Goal: Find contact information: Find contact information

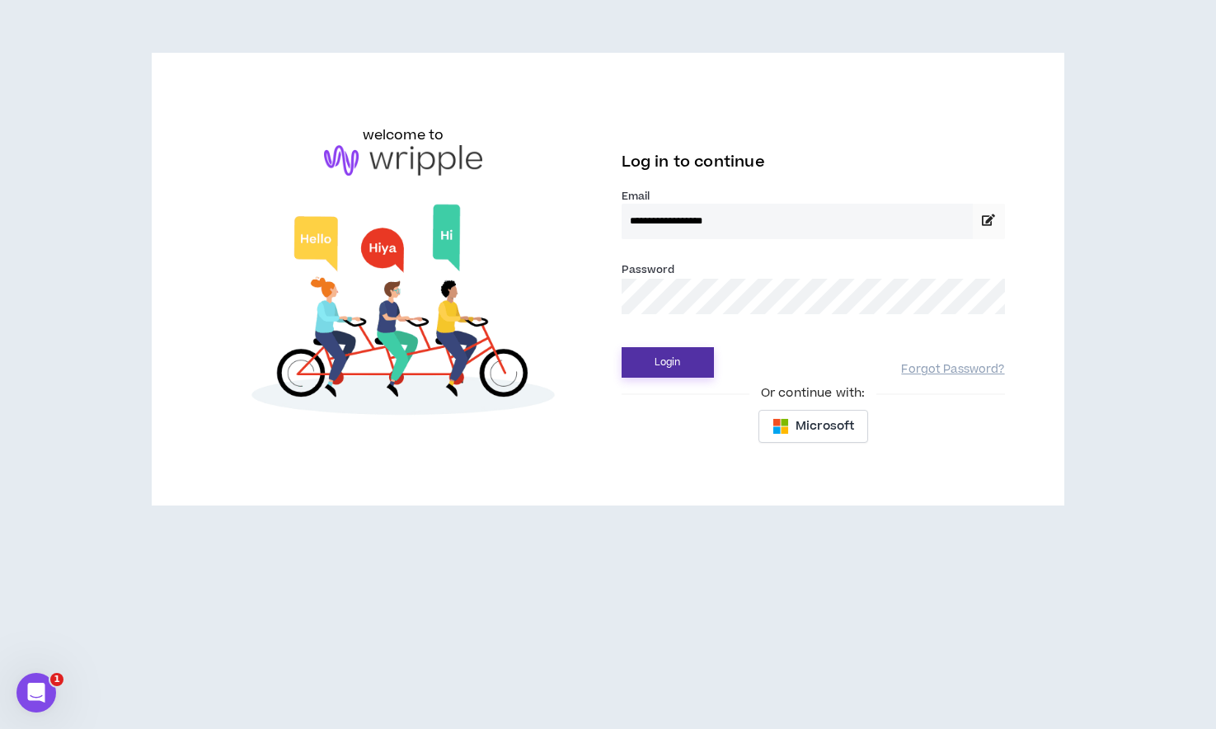
click at [663, 361] on button "Login" at bounding box center [668, 362] width 92 height 30
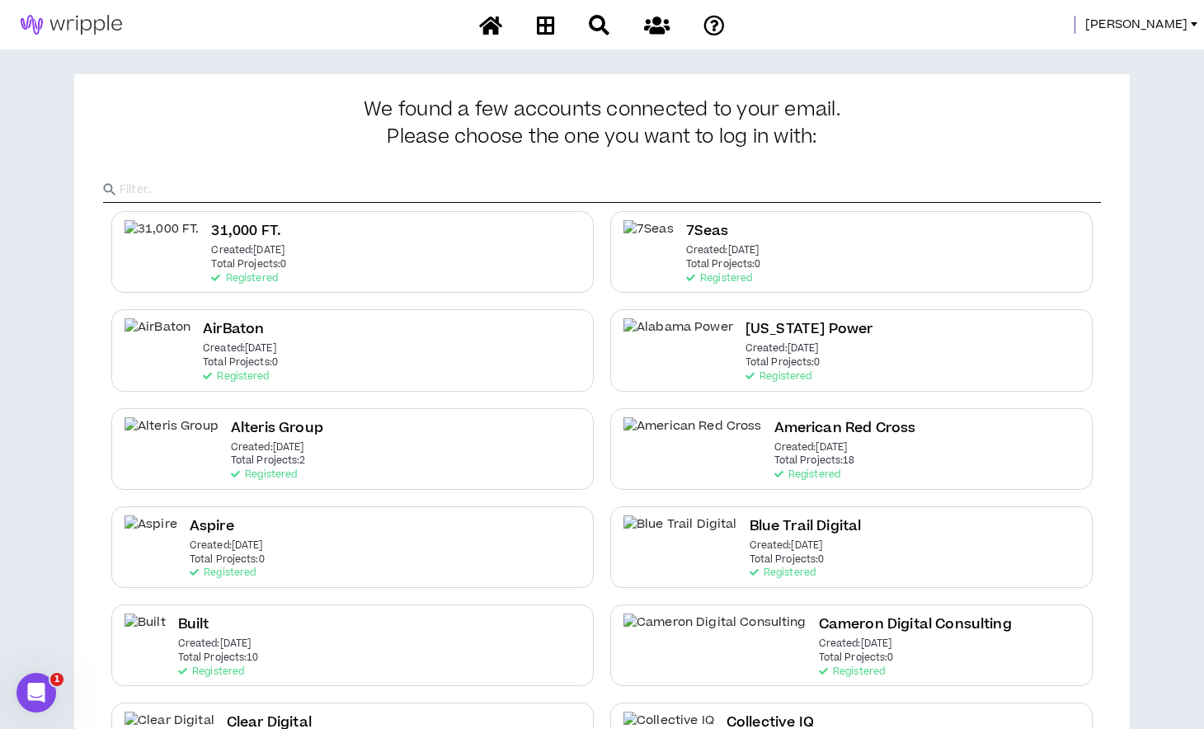
click at [1175, 16] on span "[PERSON_NAME]" at bounding box center [1136, 25] width 102 height 18
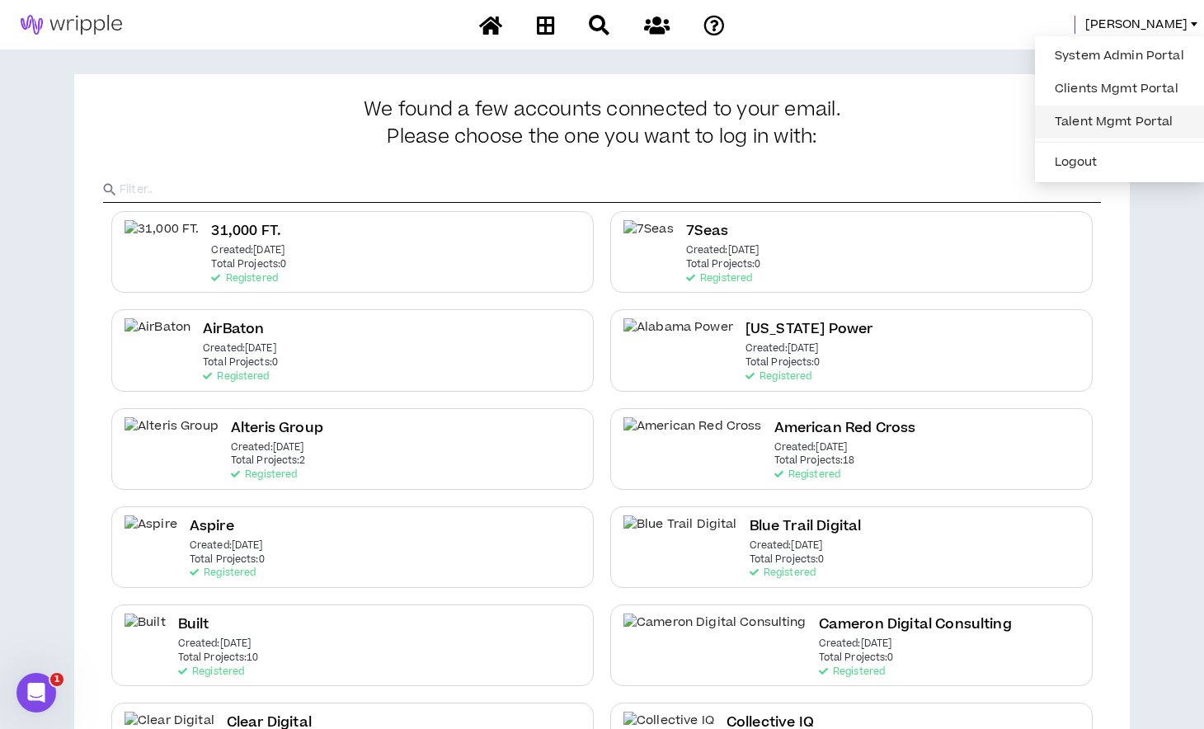
click at [1104, 123] on link "Talent Mgmt Portal" at bounding box center [1118, 122] width 149 height 25
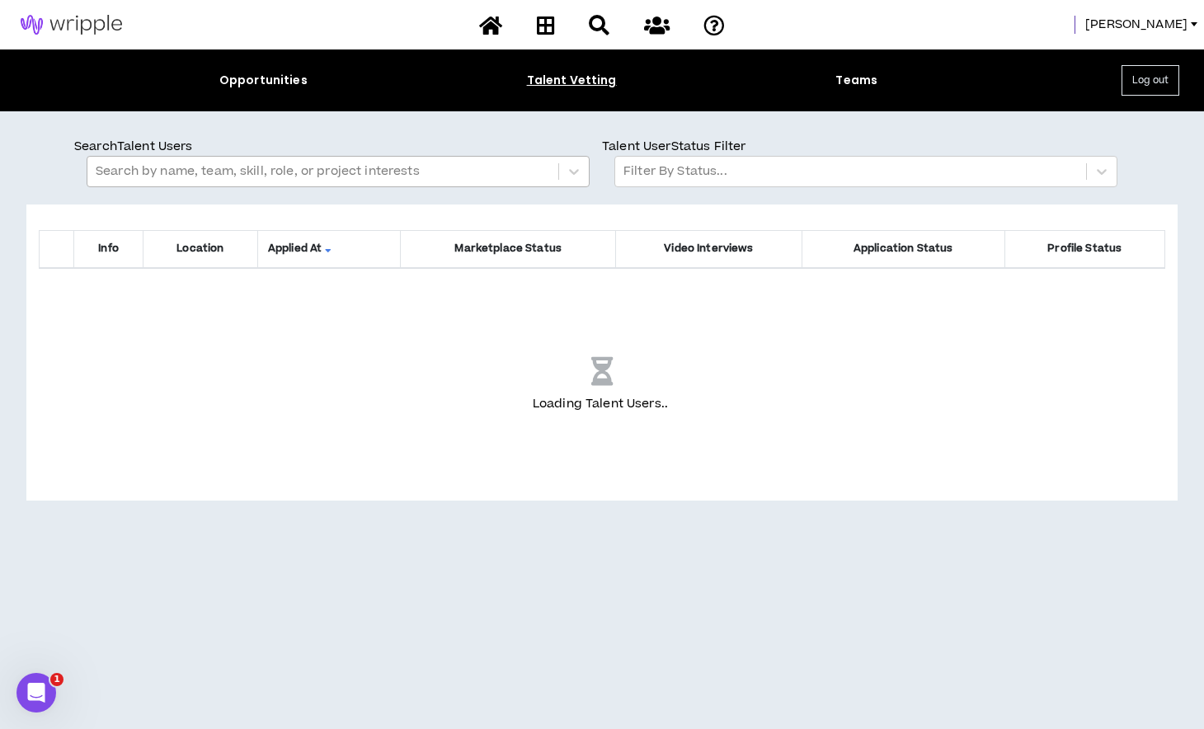
click at [223, 169] on div at bounding box center [323, 171] width 454 height 21
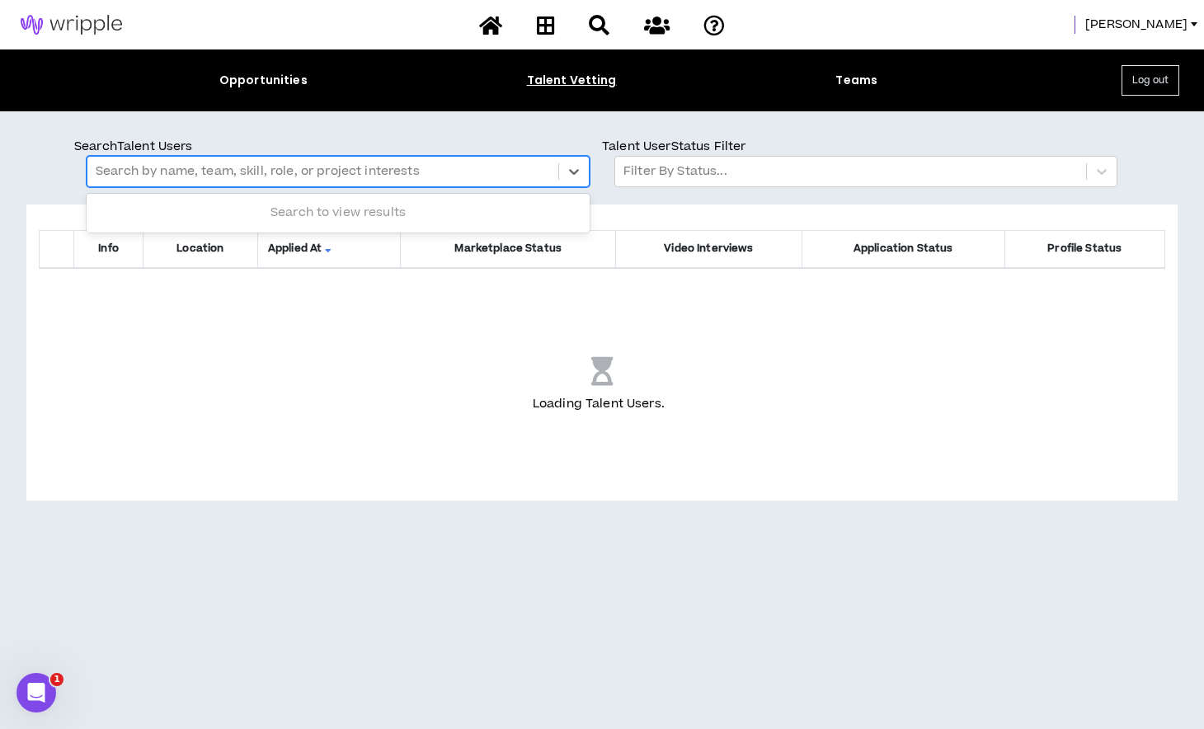
type input "*"
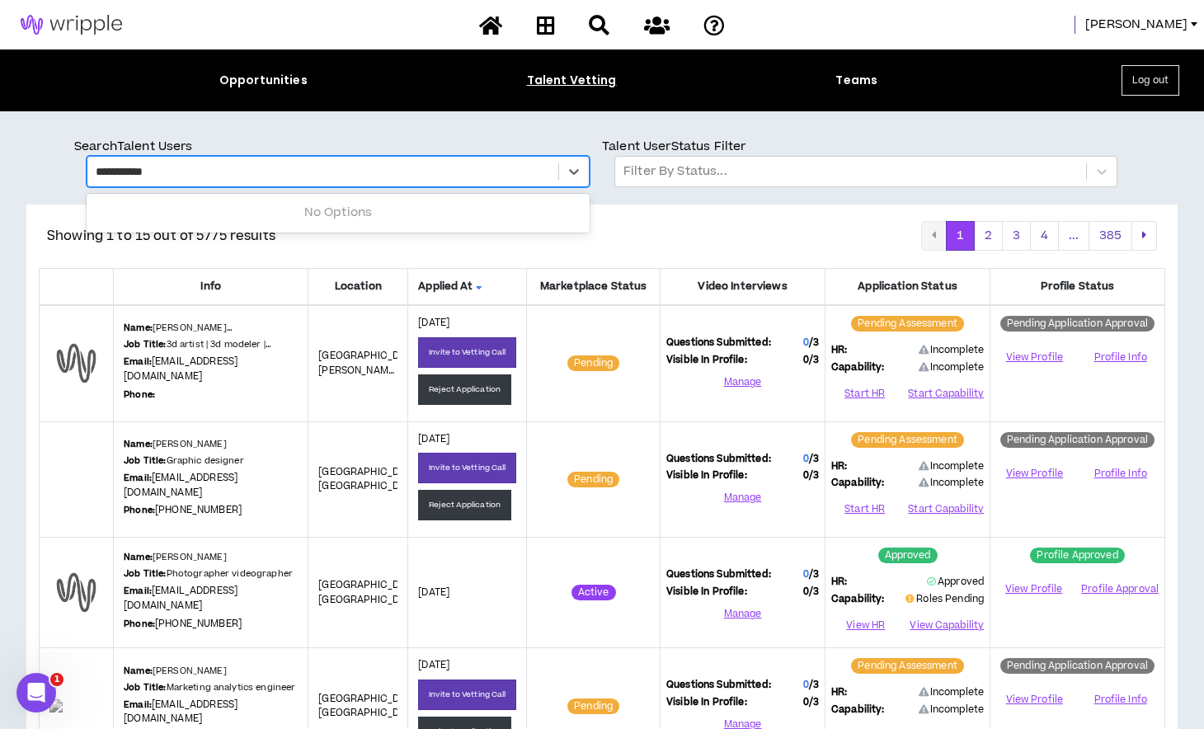
type input "**********"
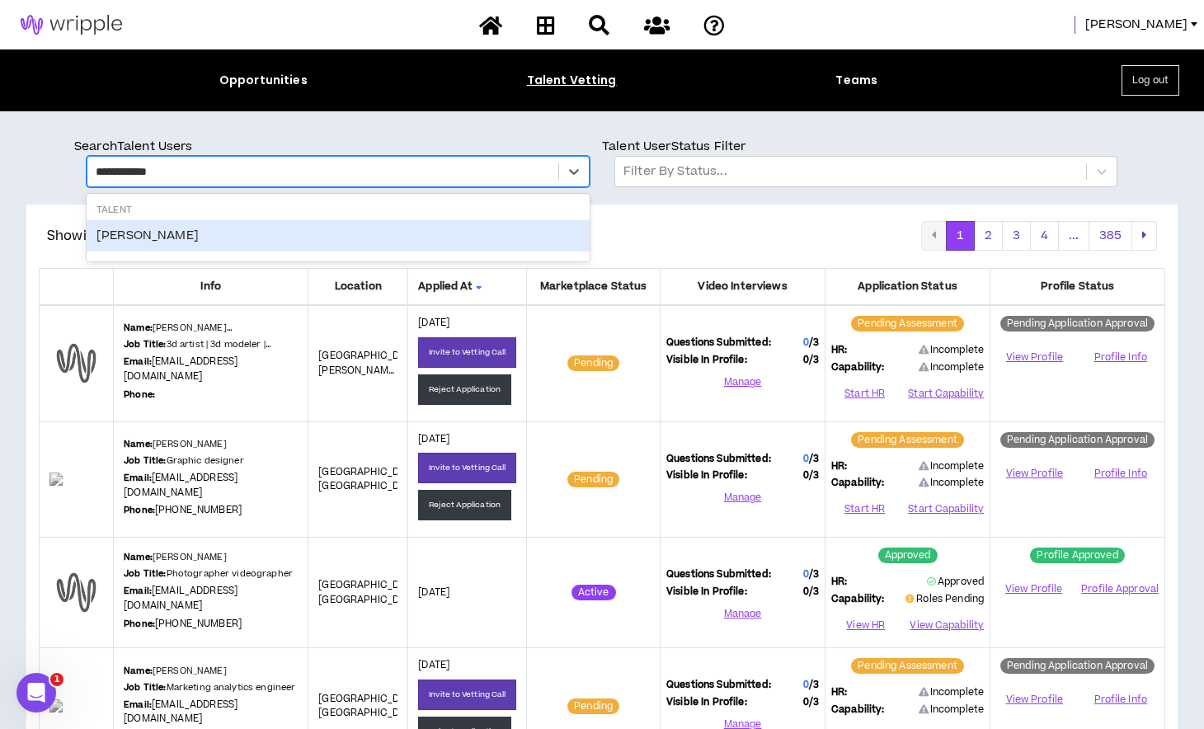
click at [136, 236] on div "[PERSON_NAME]" at bounding box center [338, 235] width 503 height 31
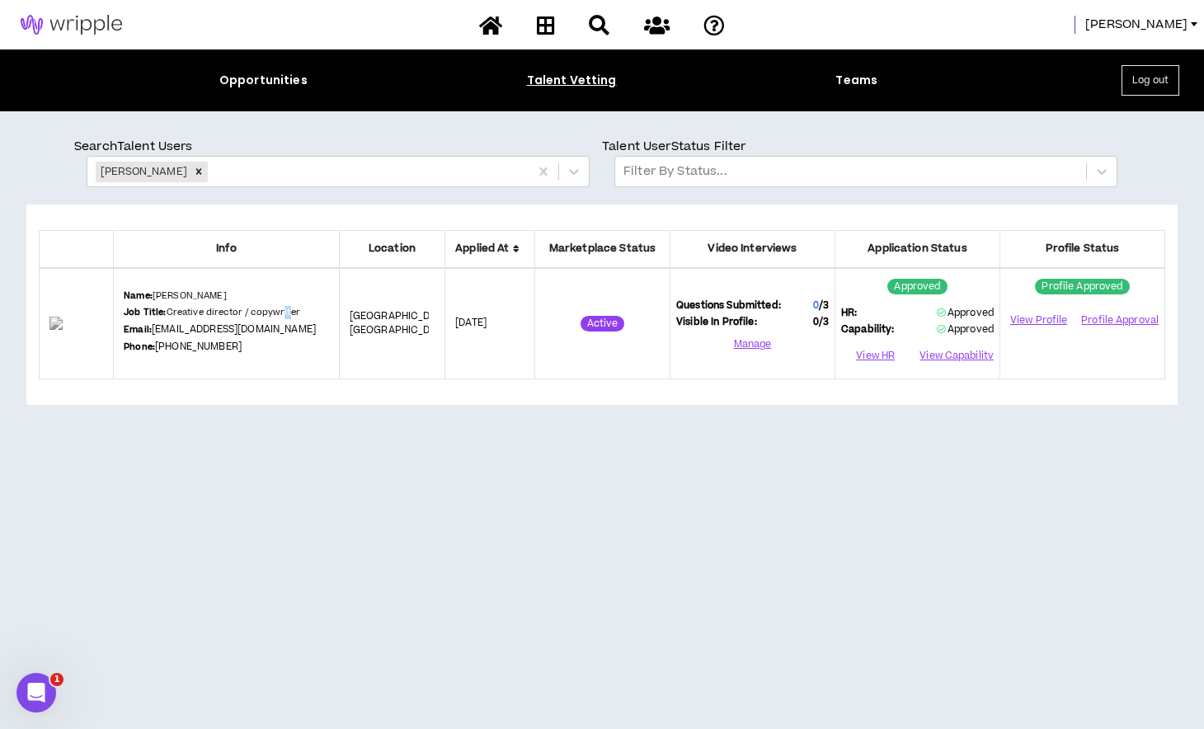
drag, startPoint x: 307, startPoint y: 325, endPoint x: 301, endPoint y: 331, distance: 8.8
click at [301, 331] on div "Name: [PERSON_NAME] Job Title: Creative director / copywriter Email: [EMAIL_ADD…" at bounding box center [226, 323] width 205 height 68
drag, startPoint x: 296, startPoint y: 331, endPoint x: 172, endPoint y: 329, distance: 123.7
click at [172, 329] on div "Name: [PERSON_NAME] Job Title: Creative director / copywriter Email: [EMAIL_ADD…" at bounding box center [226, 323] width 205 height 68
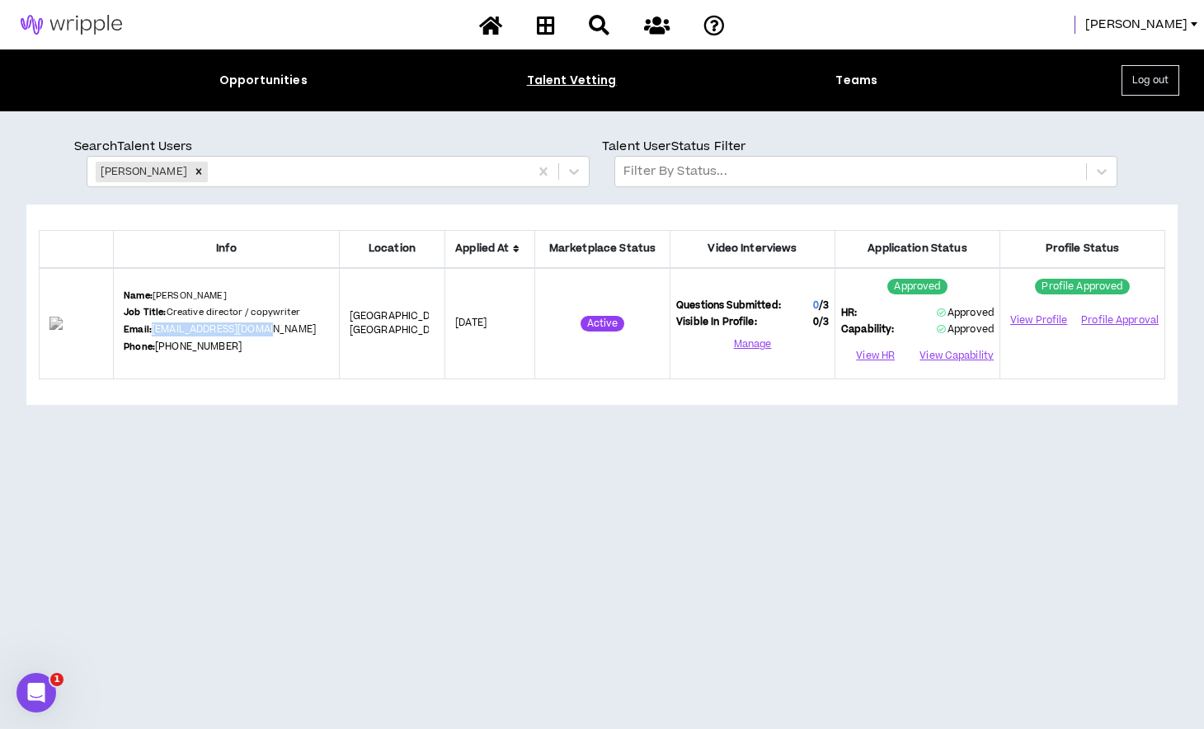
copy link "[EMAIL_ADDRESS][DOMAIN_NAME]"
drag, startPoint x: 252, startPoint y: 347, endPoint x: 175, endPoint y: 353, distance: 77.7
click at [175, 353] on div "Name: [PERSON_NAME] Job Title: Creative director / copywriter Email: [EMAIL_ADD…" at bounding box center [226, 323] width 205 height 68
copy link "[PHONE_NUMBER]"
click at [326, 490] on div "Info Location Applied At Marketplace Status Video Interviews Application Status…" at bounding box center [601, 475] width 1151 height 542
